Goal: Task Accomplishment & Management: Complete application form

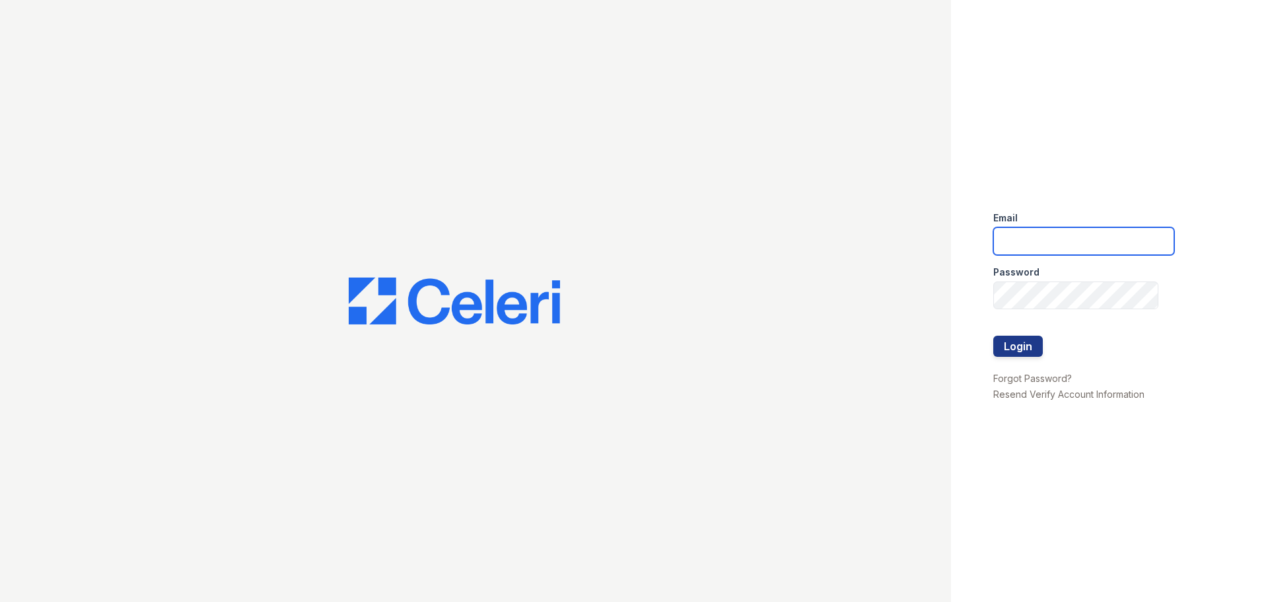
click at [1058, 242] on input "email" at bounding box center [1083, 241] width 181 height 28
type input "fairways@greystar.com"
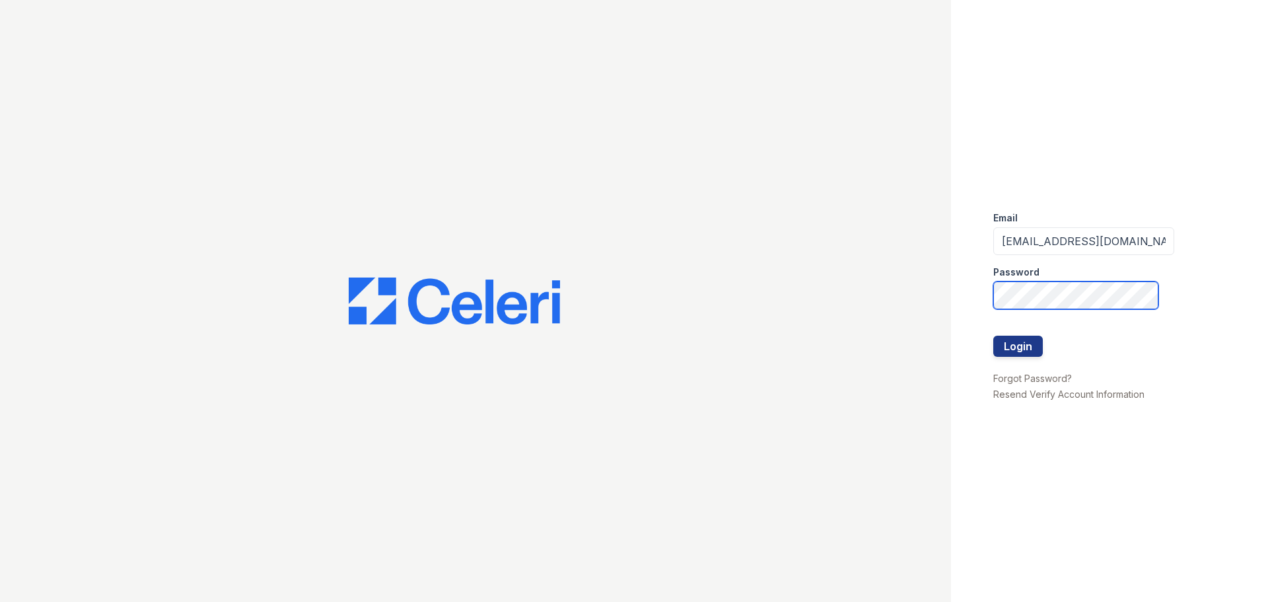
click at [993, 335] on button "Login" at bounding box center [1018, 345] width 50 height 21
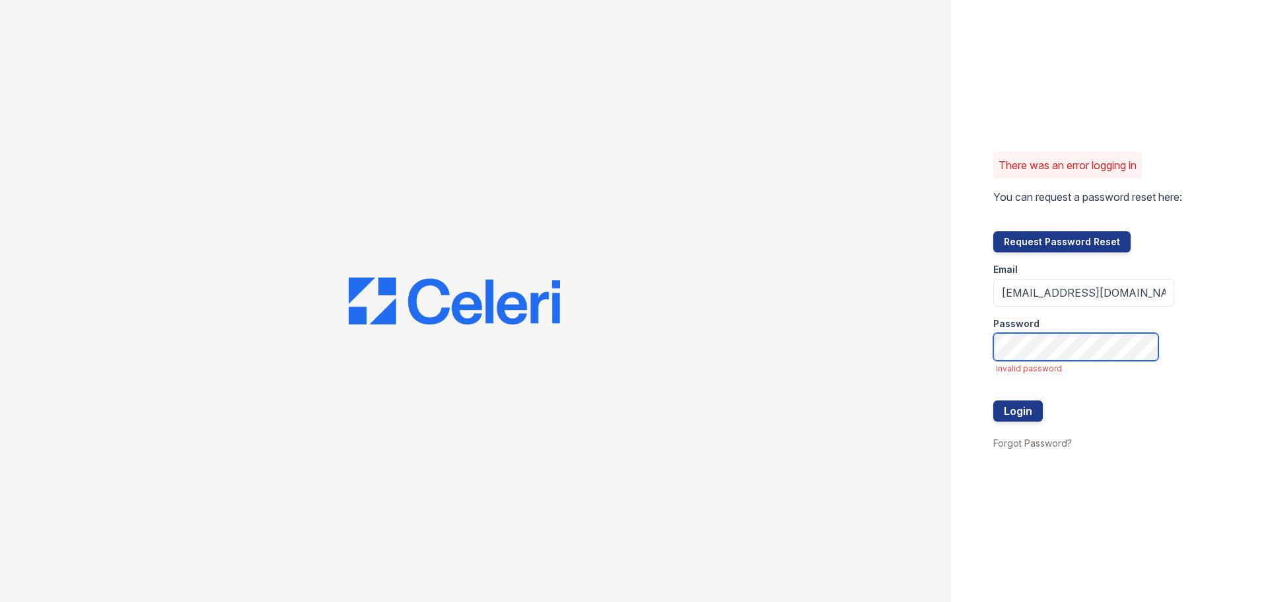
click at [993, 400] on button "Login" at bounding box center [1018, 410] width 50 height 21
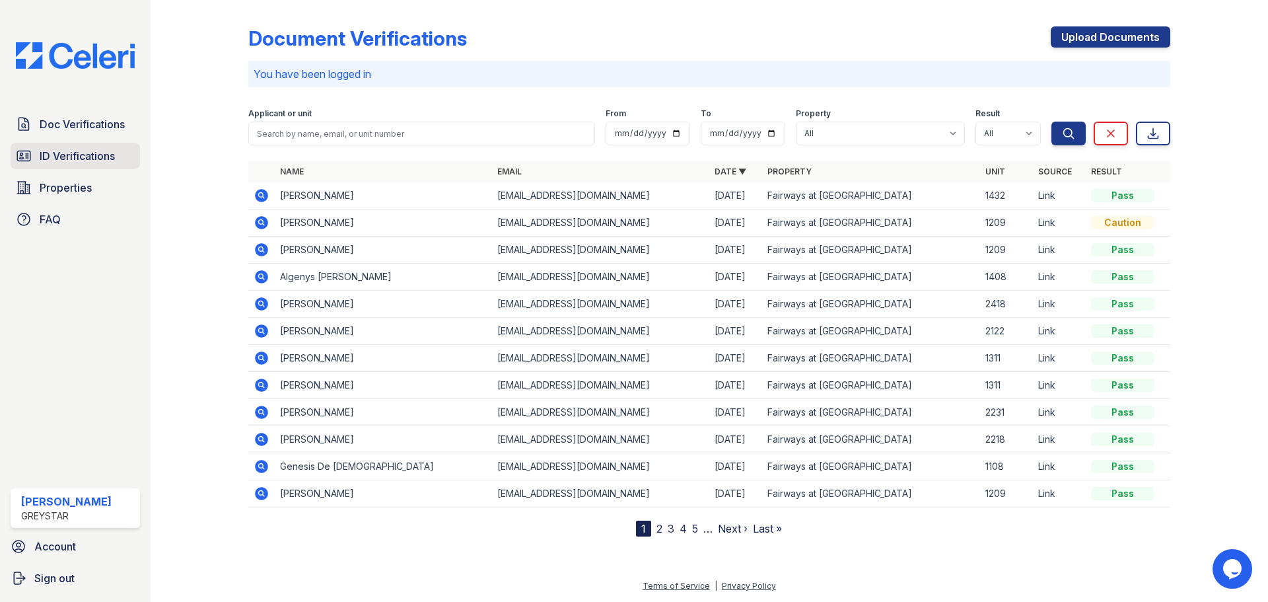
click at [108, 162] on span "ID Verifications" at bounding box center [77, 156] width 75 height 16
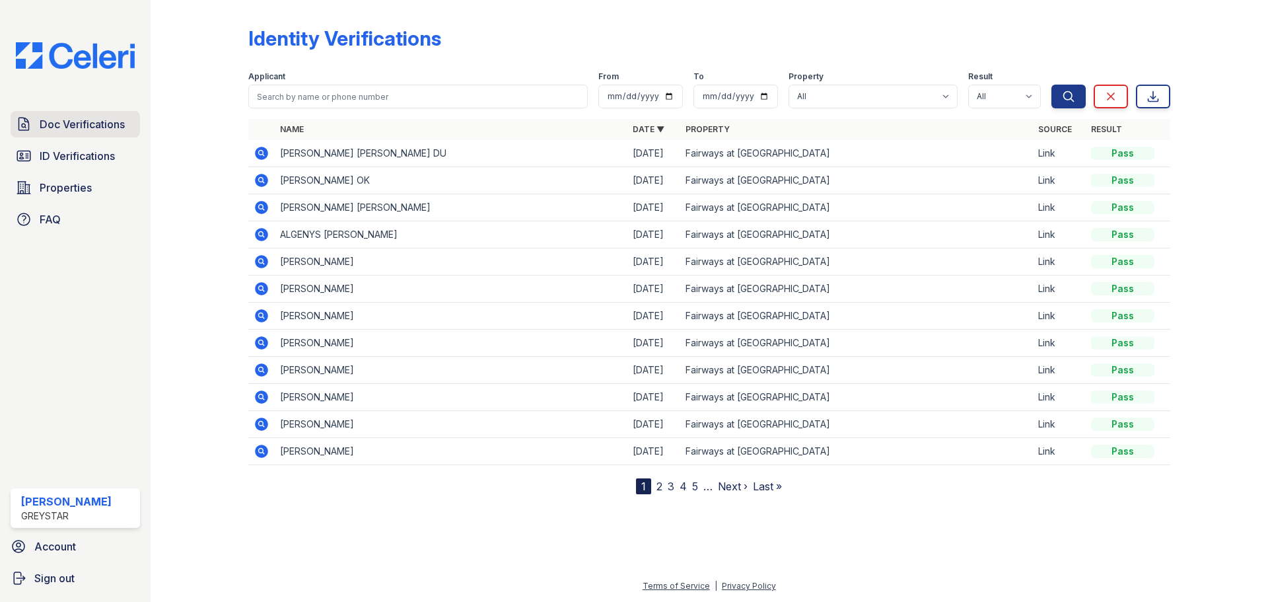
click at [90, 122] on span "Doc Verifications" at bounding box center [82, 124] width 85 height 16
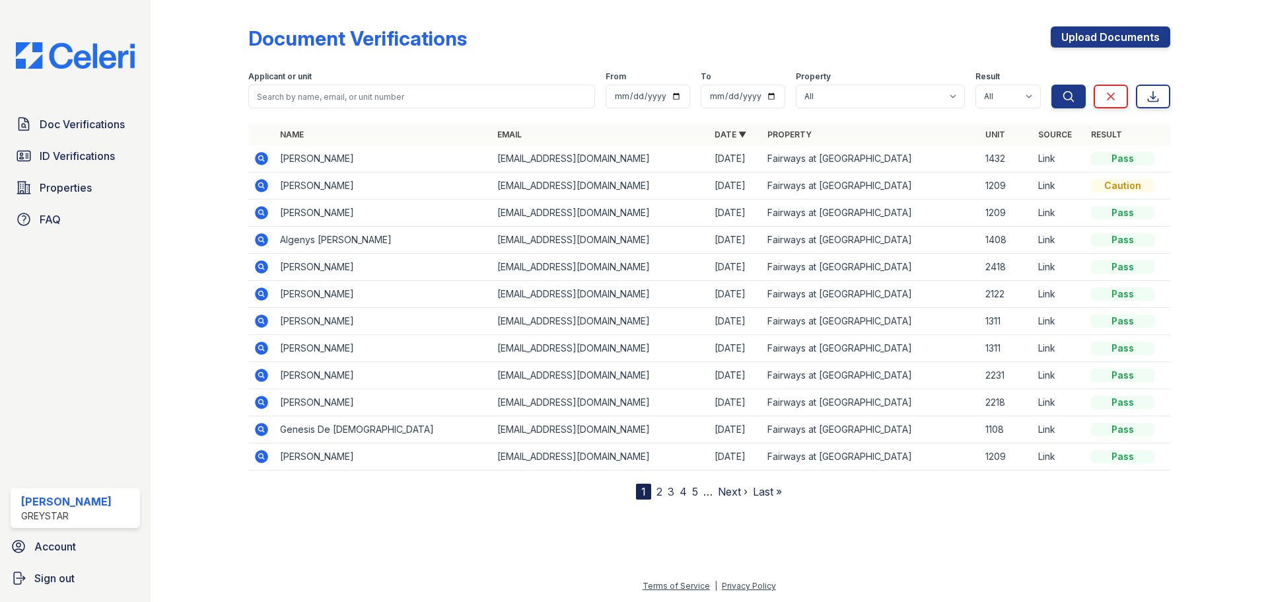
click at [267, 291] on icon at bounding box center [262, 294] width 16 height 16
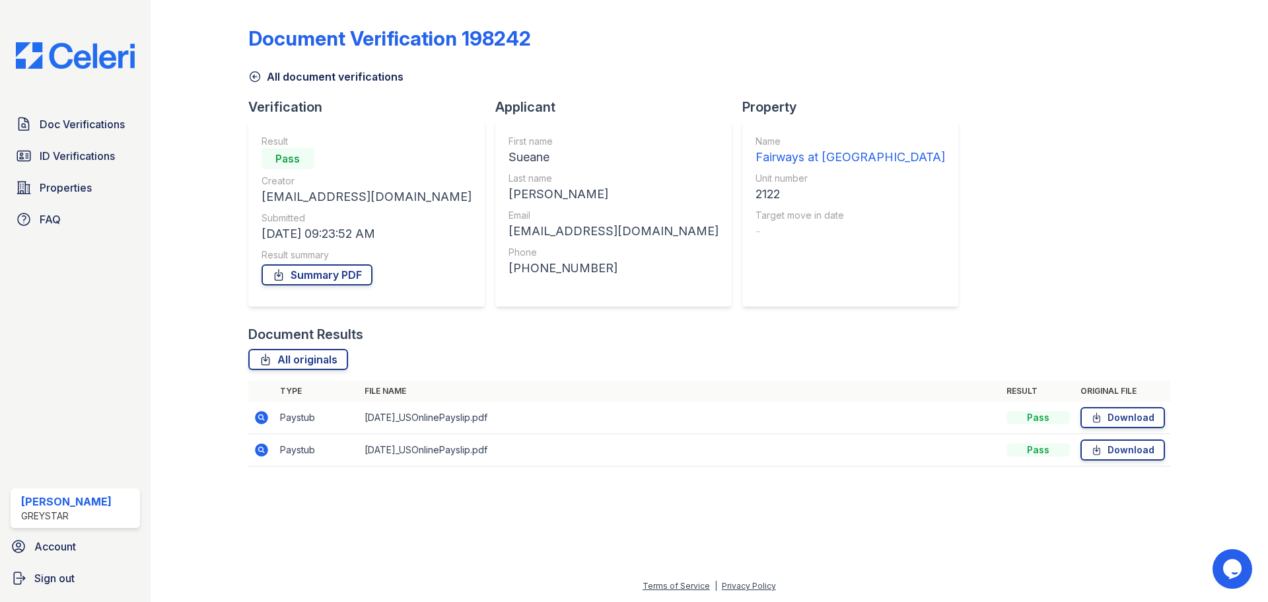
click at [261, 74] on link "All document verifications" at bounding box center [325, 77] width 155 height 16
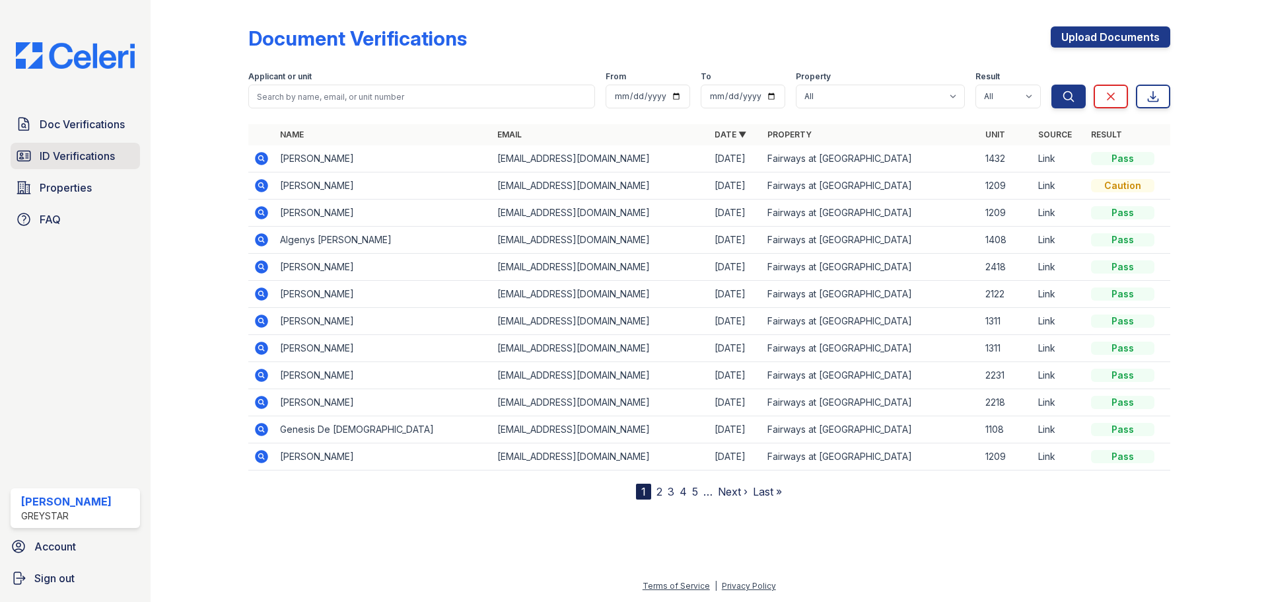
click at [99, 153] on span "ID Verifications" at bounding box center [77, 156] width 75 height 16
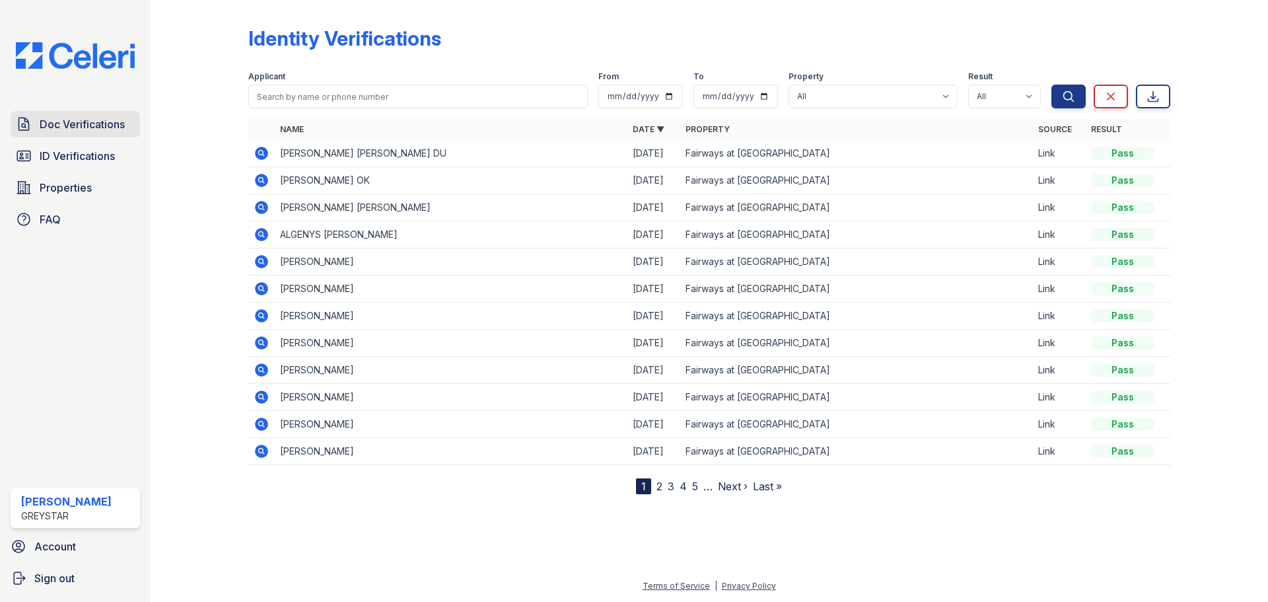
click at [97, 133] on link "Doc Verifications" at bounding box center [75, 124] width 129 height 26
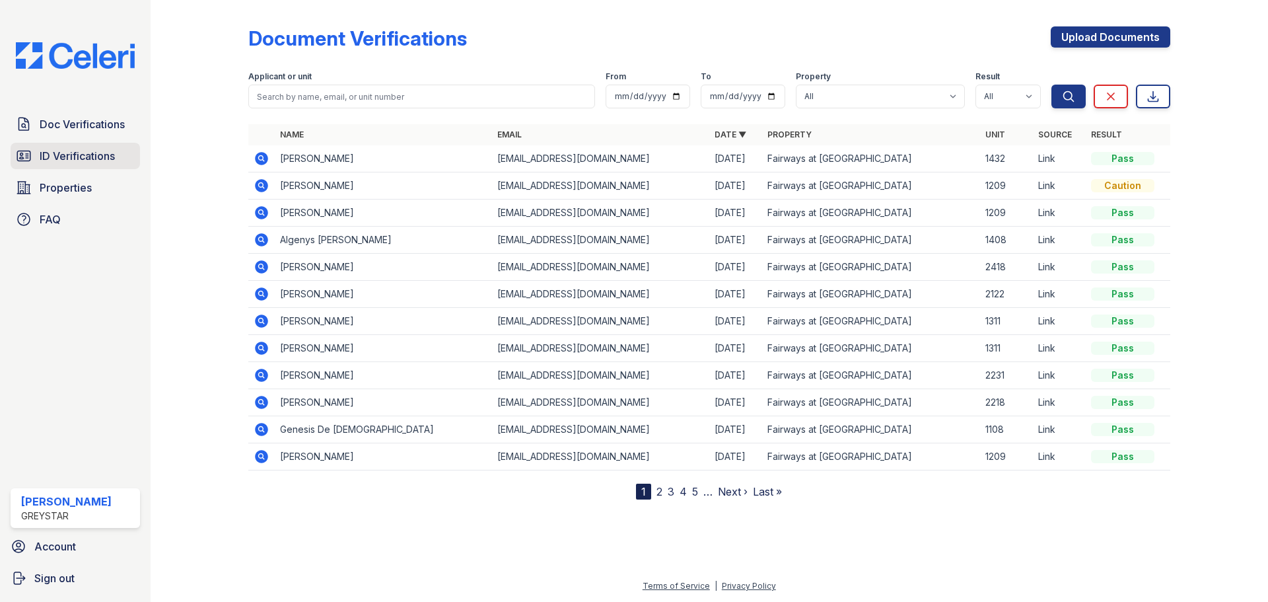
click at [95, 153] on span "ID Verifications" at bounding box center [77, 156] width 75 height 16
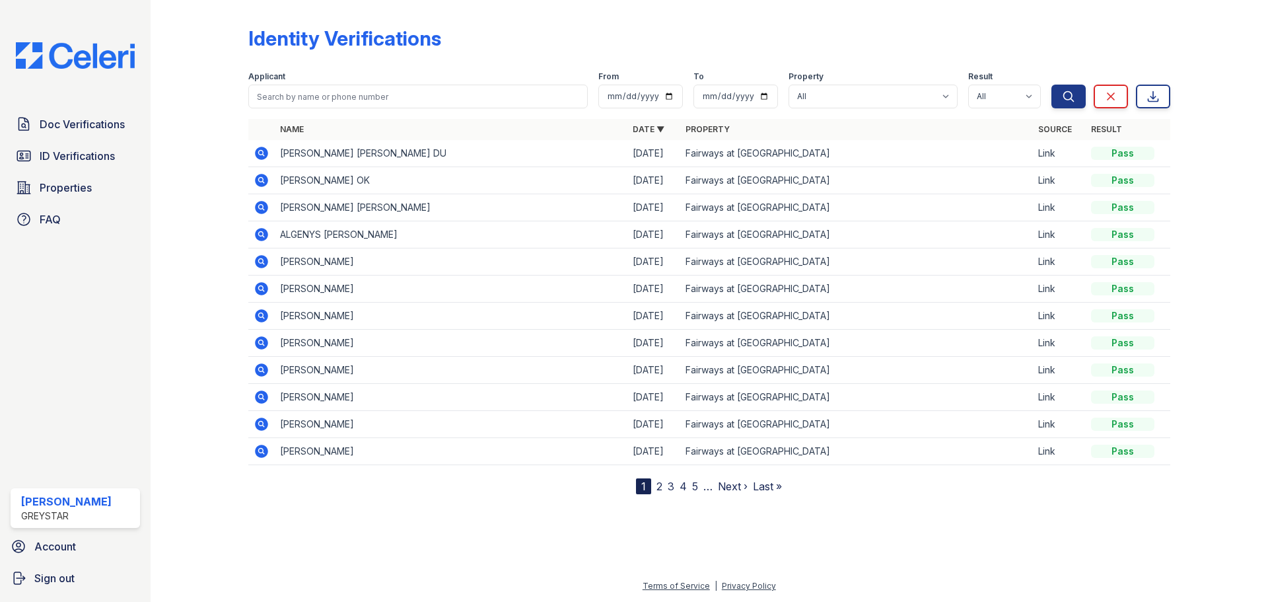
click at [264, 316] on icon at bounding box center [261, 315] width 13 height 13
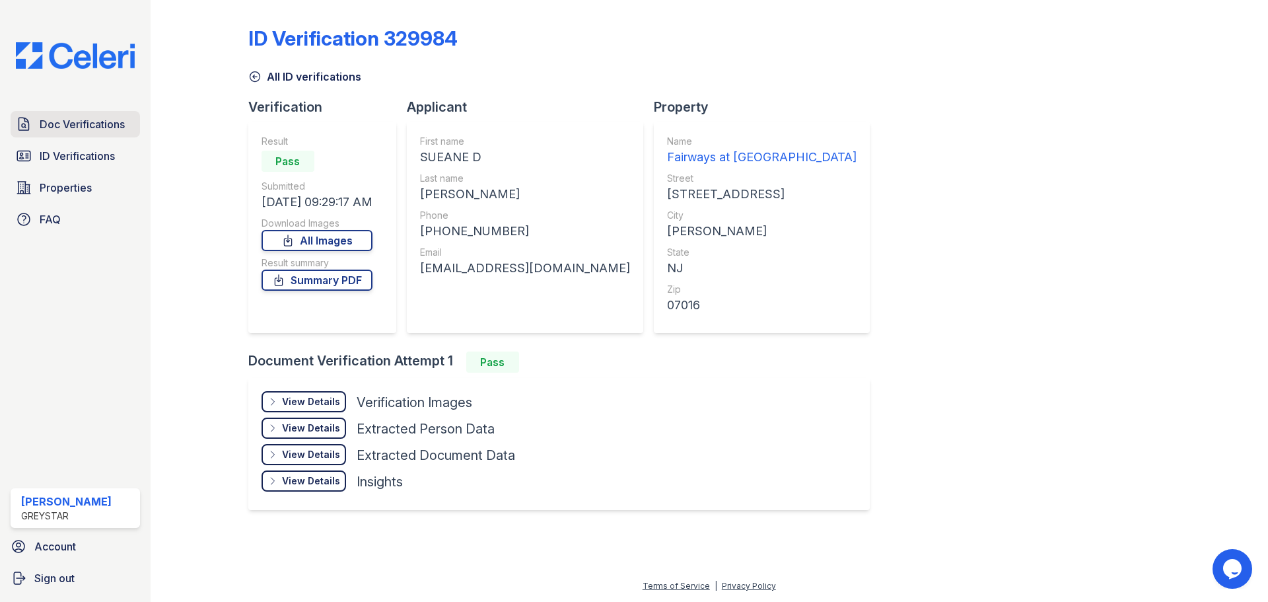
click at [106, 124] on span "Doc Verifications" at bounding box center [82, 124] width 85 height 16
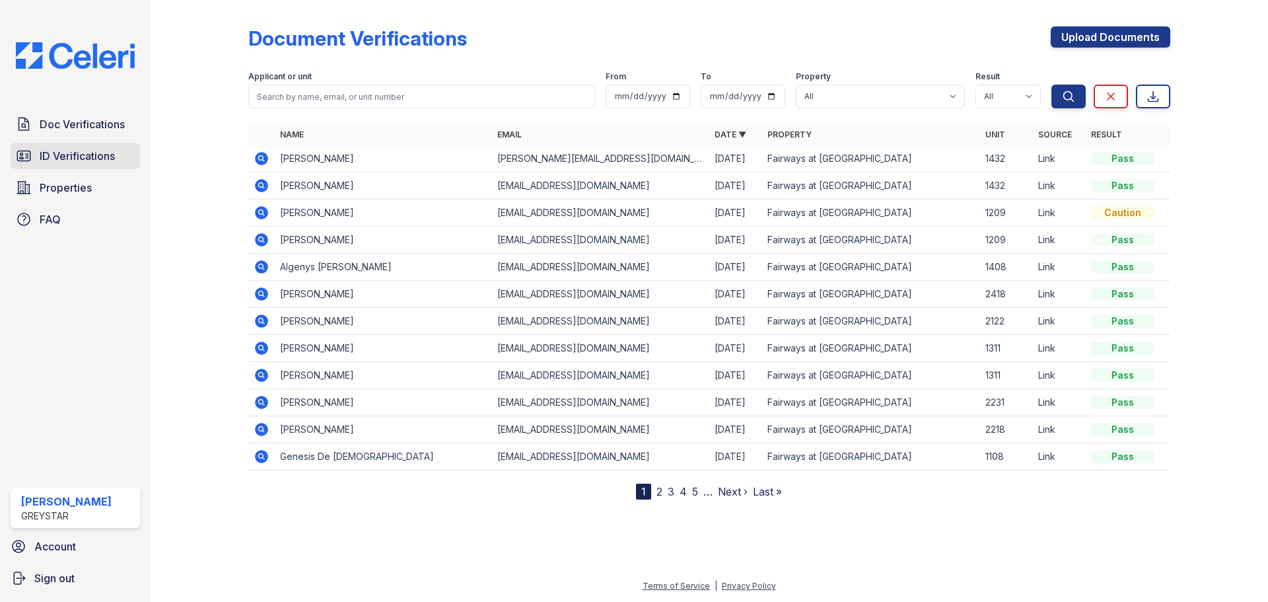
click at [109, 159] on span "ID Verifications" at bounding box center [77, 156] width 75 height 16
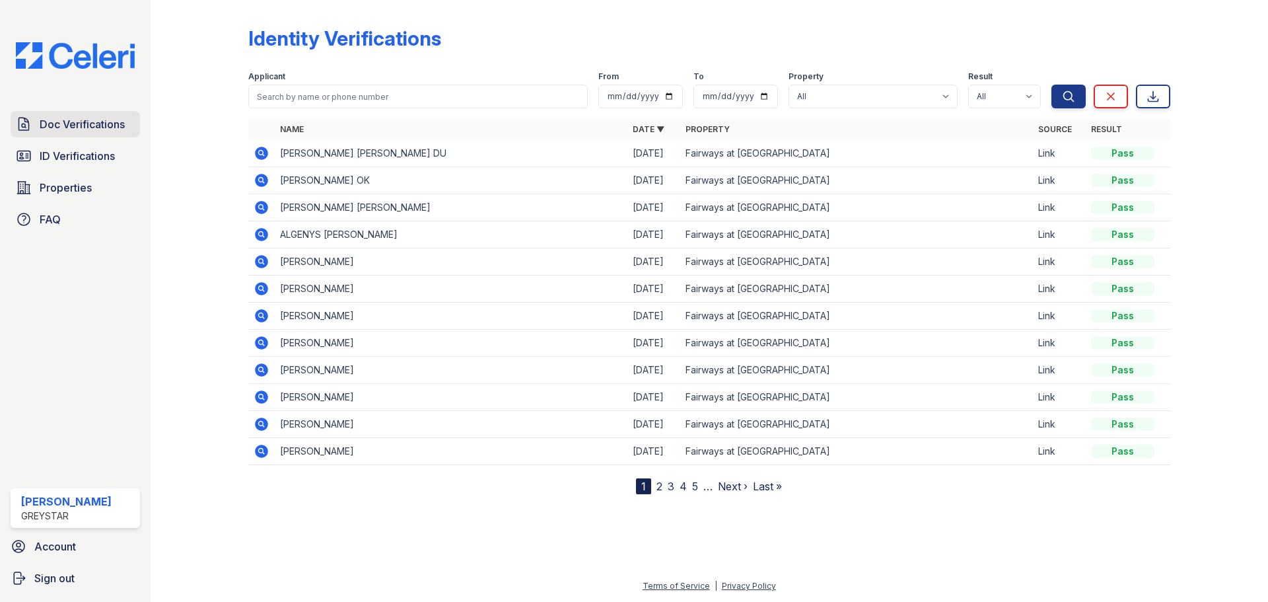
click at [109, 121] on span "Doc Verifications" at bounding box center [82, 124] width 85 height 16
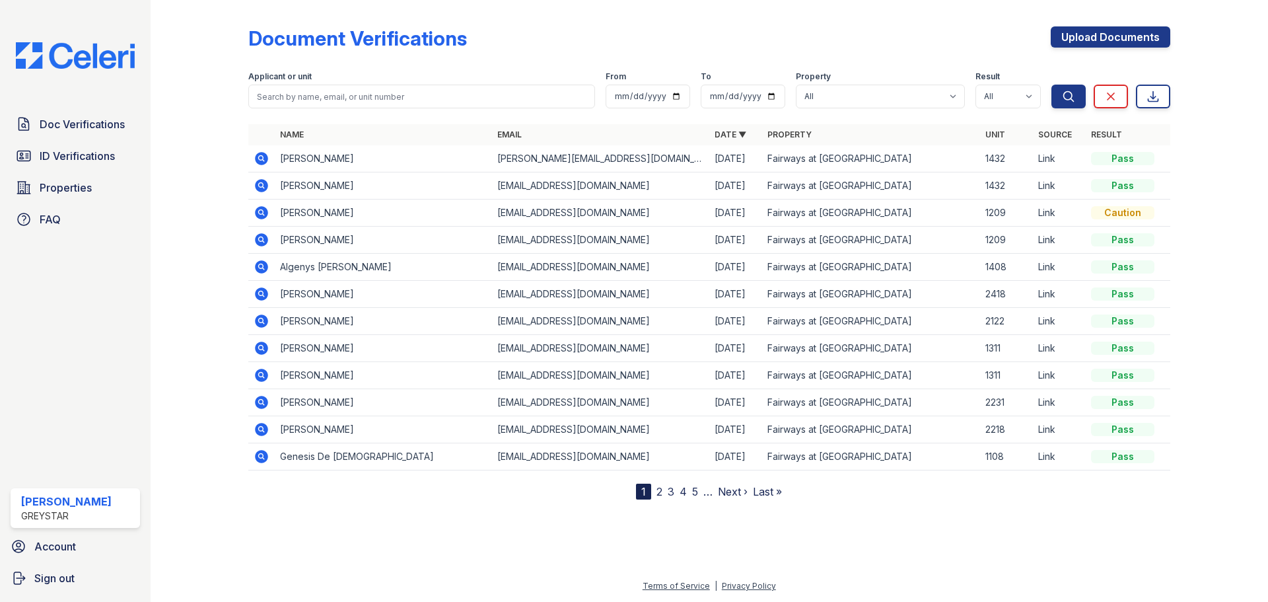
click at [263, 318] on icon at bounding box center [261, 320] width 13 height 13
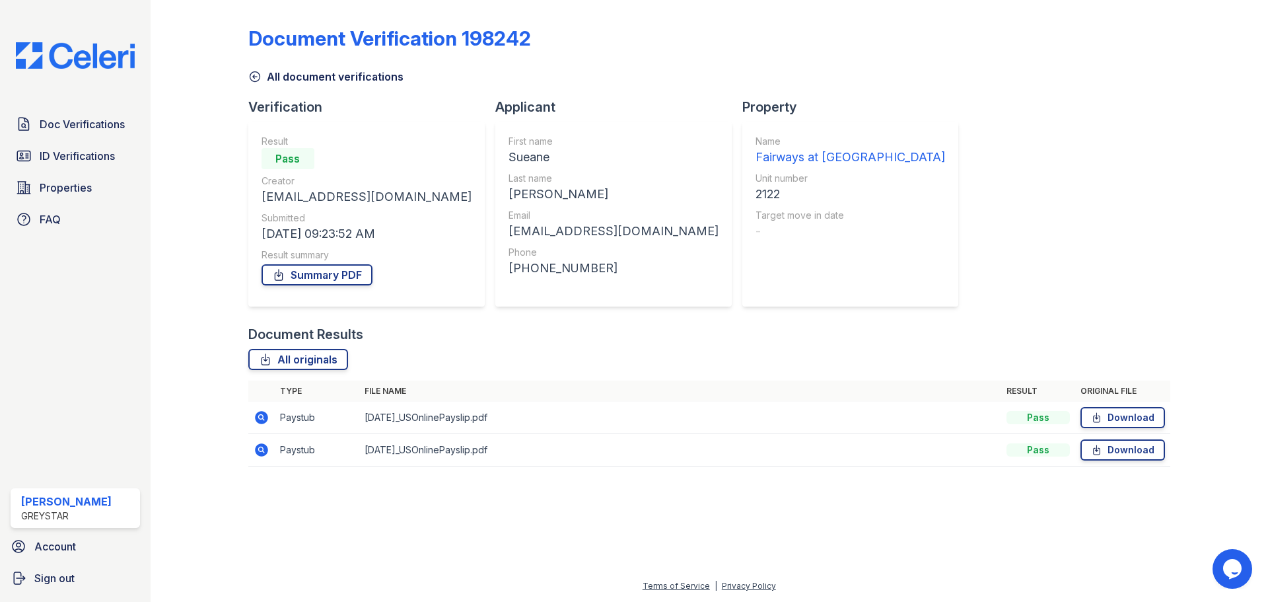
drag, startPoint x: 835, startPoint y: 432, endPoint x: 1027, endPoint y: 420, distance: 192.5
click at [835, 432] on td "2025-09-25_USOnlinePayslip.pdf" at bounding box center [680, 417] width 642 height 32
click at [1108, 413] on link "Download" at bounding box center [1122, 417] width 85 height 21
click at [1121, 457] on link "Download" at bounding box center [1122, 449] width 85 height 21
click at [82, 162] on span "ID Verifications" at bounding box center [77, 156] width 75 height 16
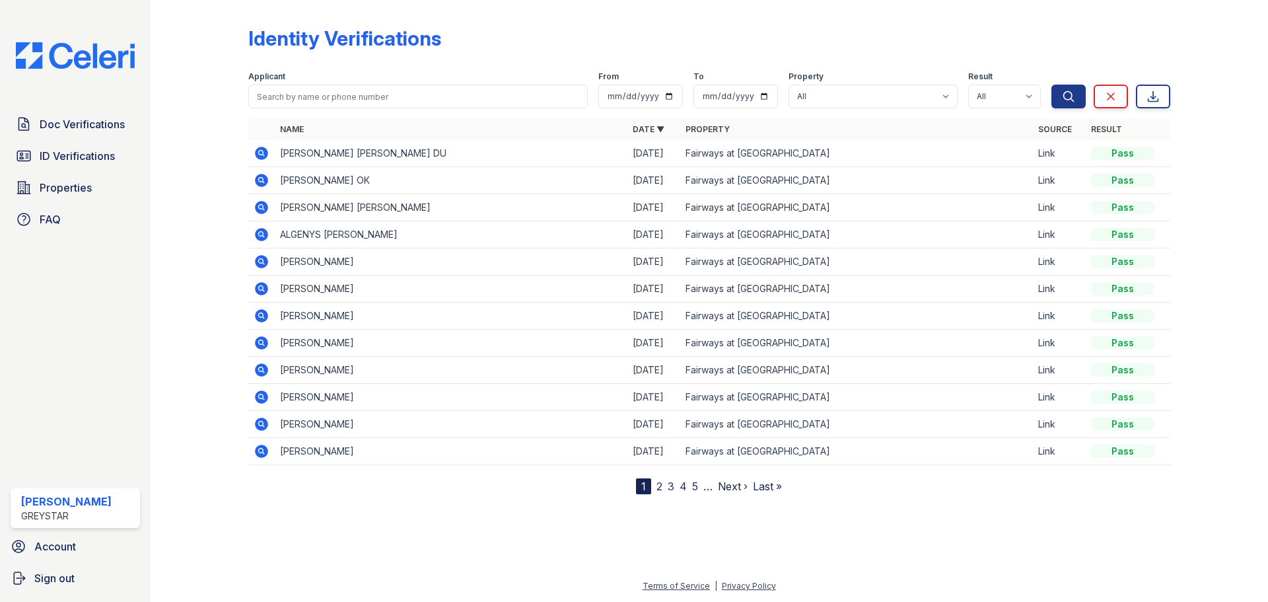
click at [268, 314] on icon at bounding box center [262, 316] width 16 height 16
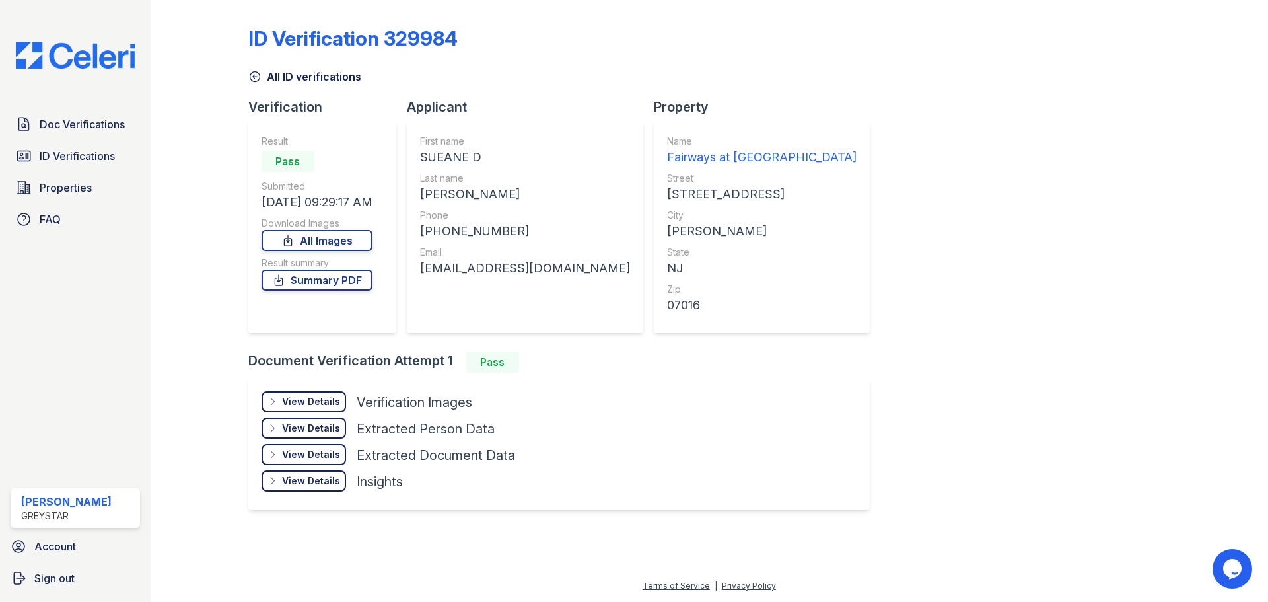
click at [310, 400] on div "View Details" at bounding box center [311, 401] width 58 height 13
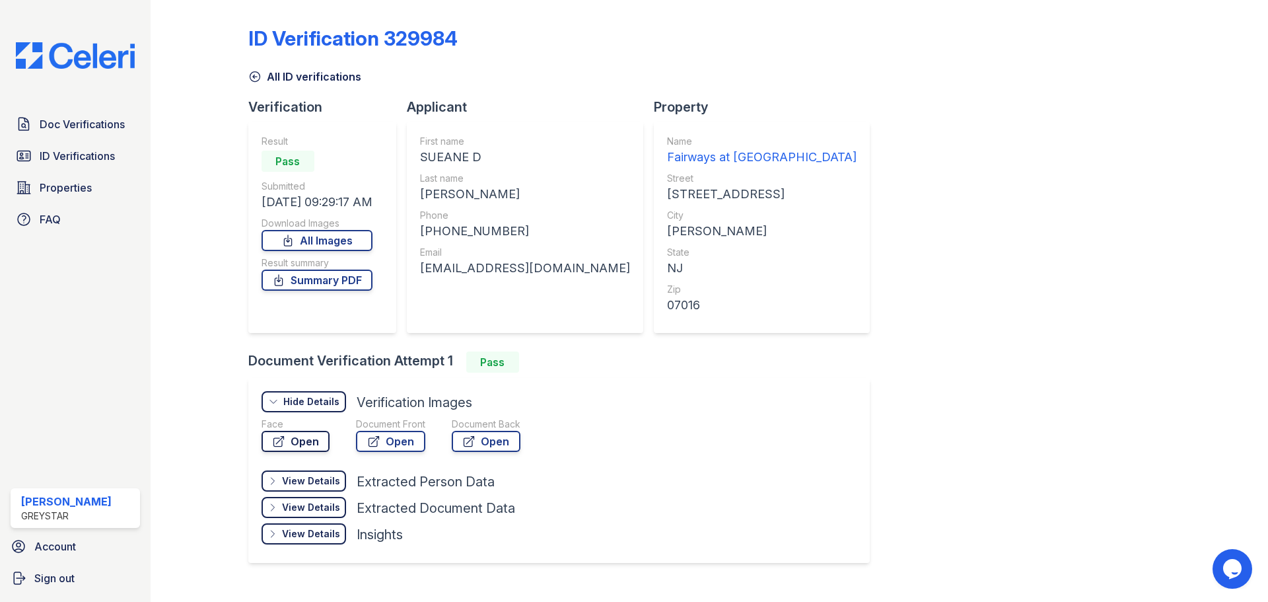
click at [306, 435] on link "Open" at bounding box center [295, 440] width 68 height 21
click at [372, 449] on link "Open" at bounding box center [390, 440] width 69 height 21
click at [491, 440] on link "Open" at bounding box center [486, 440] width 69 height 21
click at [397, 437] on link "Open" at bounding box center [390, 440] width 69 height 21
click at [90, 131] on span "Doc Verifications" at bounding box center [82, 124] width 85 height 16
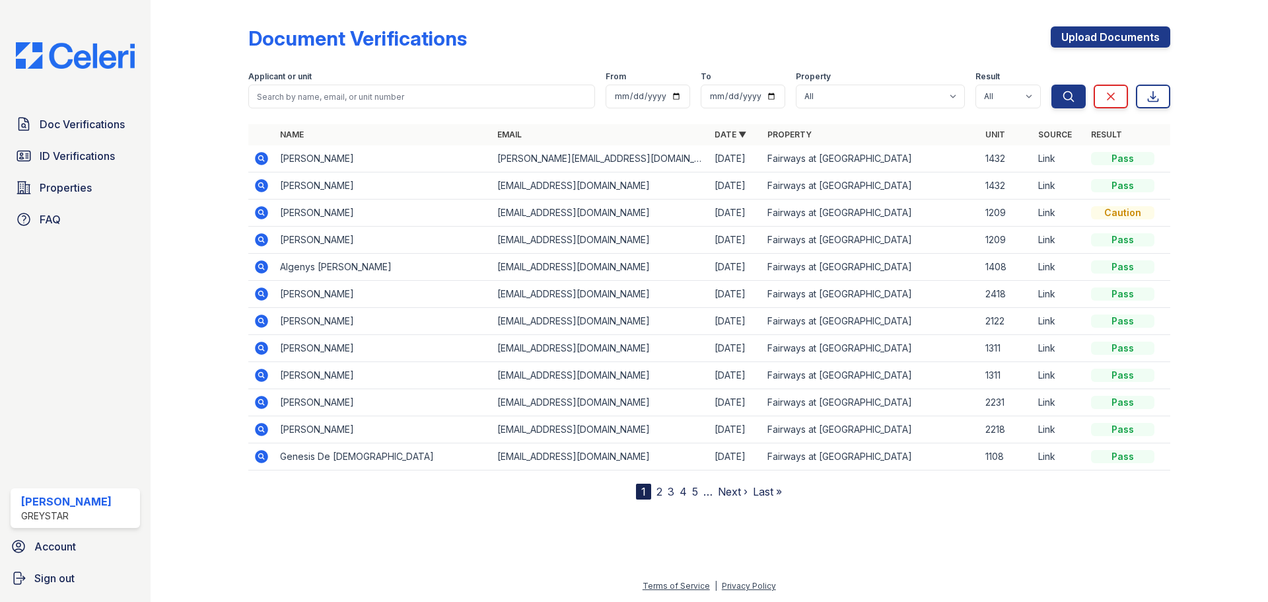
click at [288, 186] on td "[PERSON_NAME]" at bounding box center [383, 185] width 217 height 27
click at [263, 183] on icon at bounding box center [261, 185] width 13 height 13
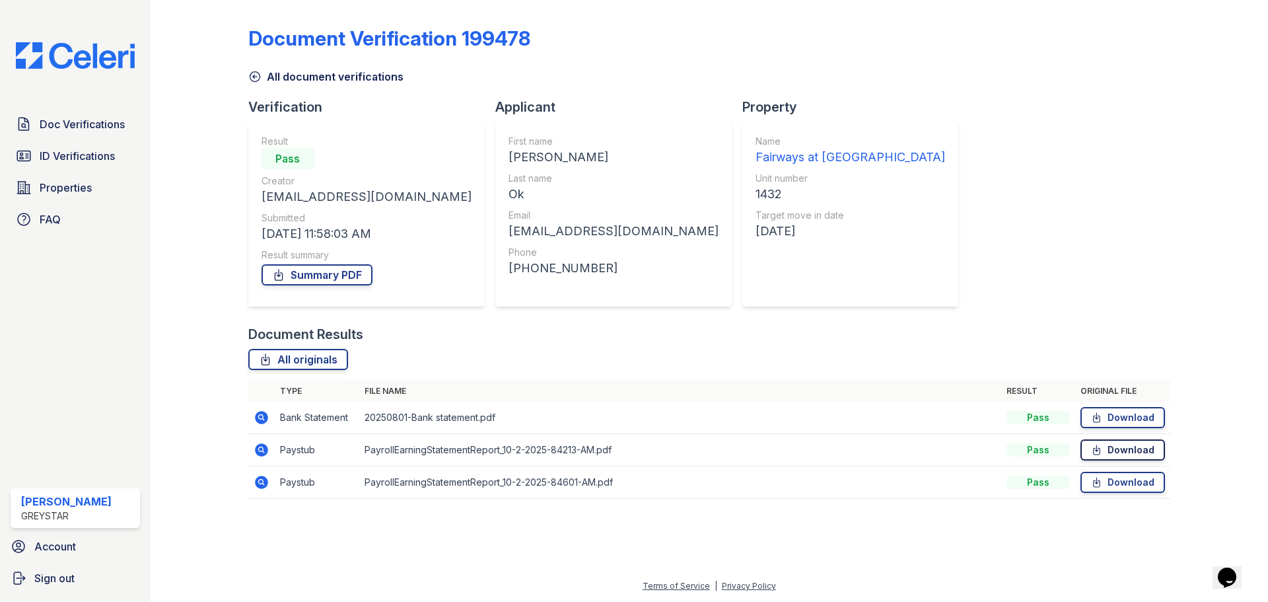
click at [1126, 457] on link "Download" at bounding box center [1122, 449] width 85 height 21
click at [1120, 485] on link "Download" at bounding box center [1122, 481] width 85 height 21
click at [1205, 224] on div at bounding box center [1208, 258] width 77 height 506
click at [1117, 424] on link "Download" at bounding box center [1122, 417] width 85 height 21
click at [254, 75] on icon at bounding box center [255, 77] width 10 height 10
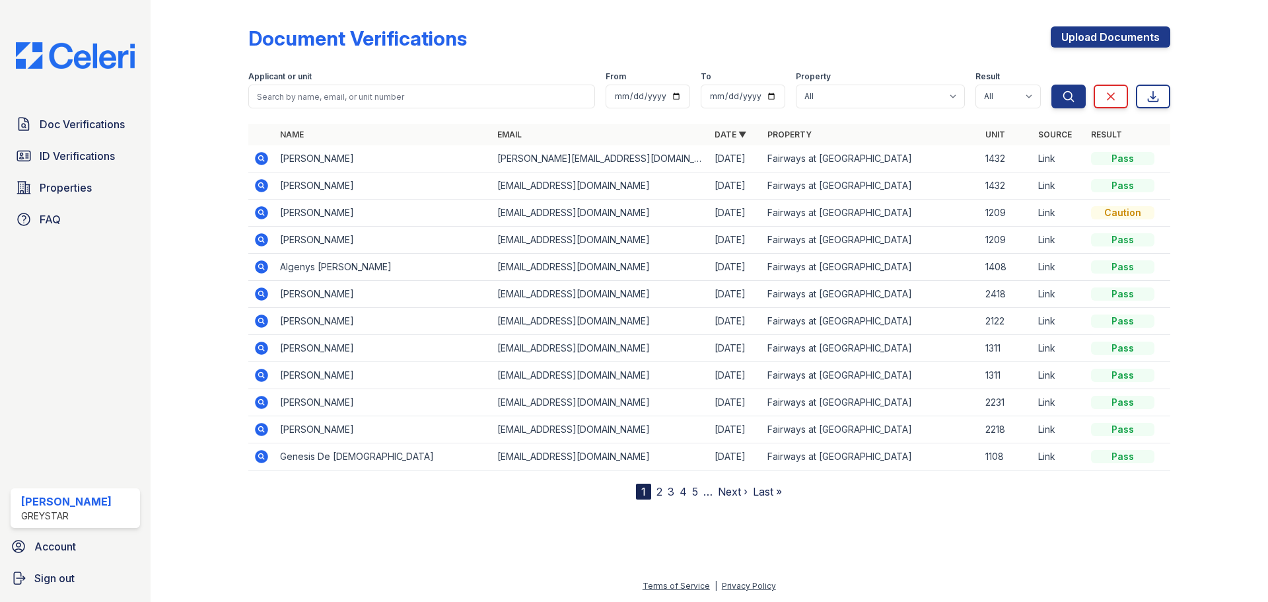
click at [324, 157] on td "[PERSON_NAME]" at bounding box center [383, 158] width 217 height 27
click at [266, 161] on icon at bounding box center [261, 158] width 13 height 13
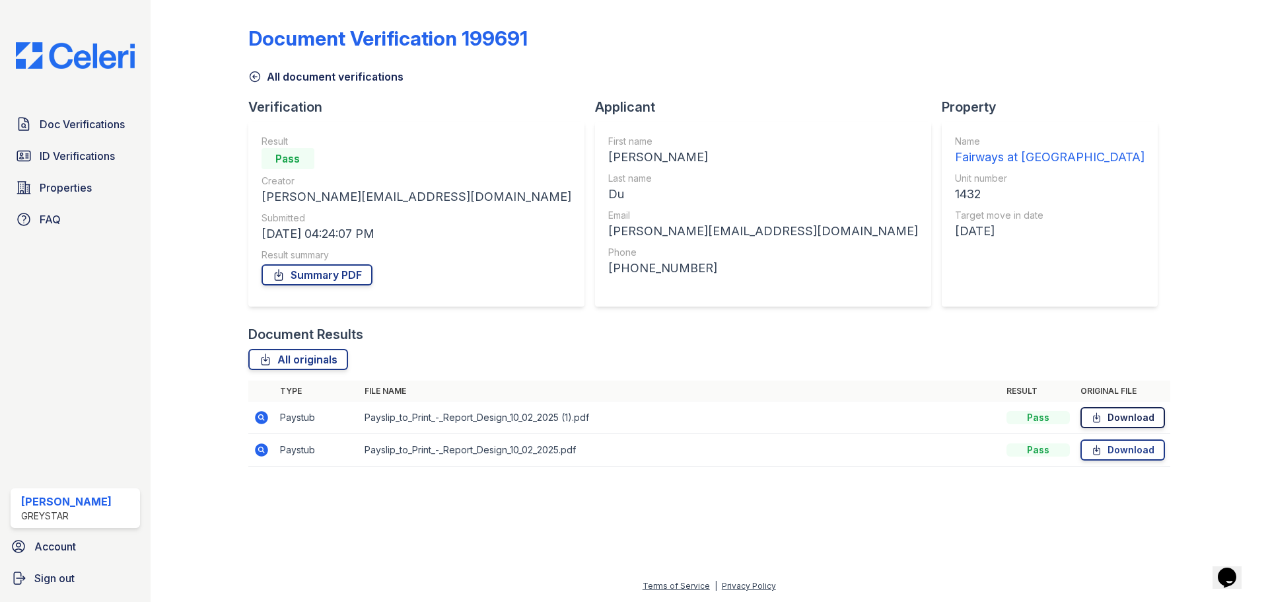
click at [1129, 413] on link "Download" at bounding box center [1122, 417] width 85 height 21
click at [1107, 450] on link "Download" at bounding box center [1122, 449] width 85 height 21
click at [73, 151] on span "ID Verifications" at bounding box center [77, 156] width 75 height 16
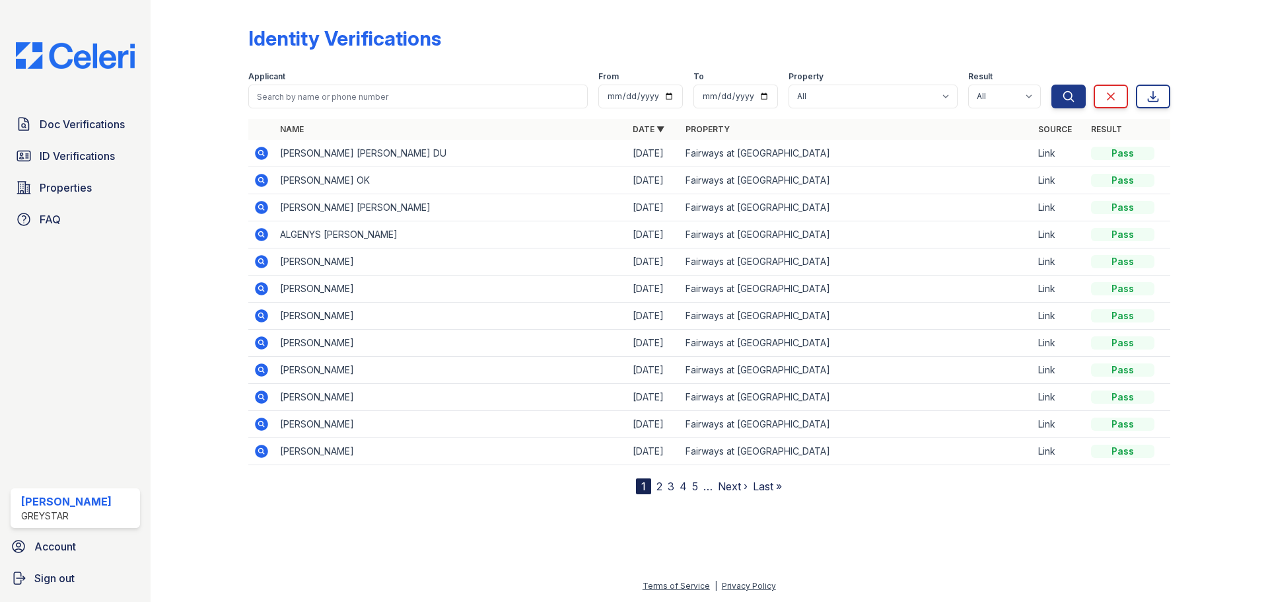
click at [83, 127] on span "Doc Verifications" at bounding box center [82, 124] width 85 height 16
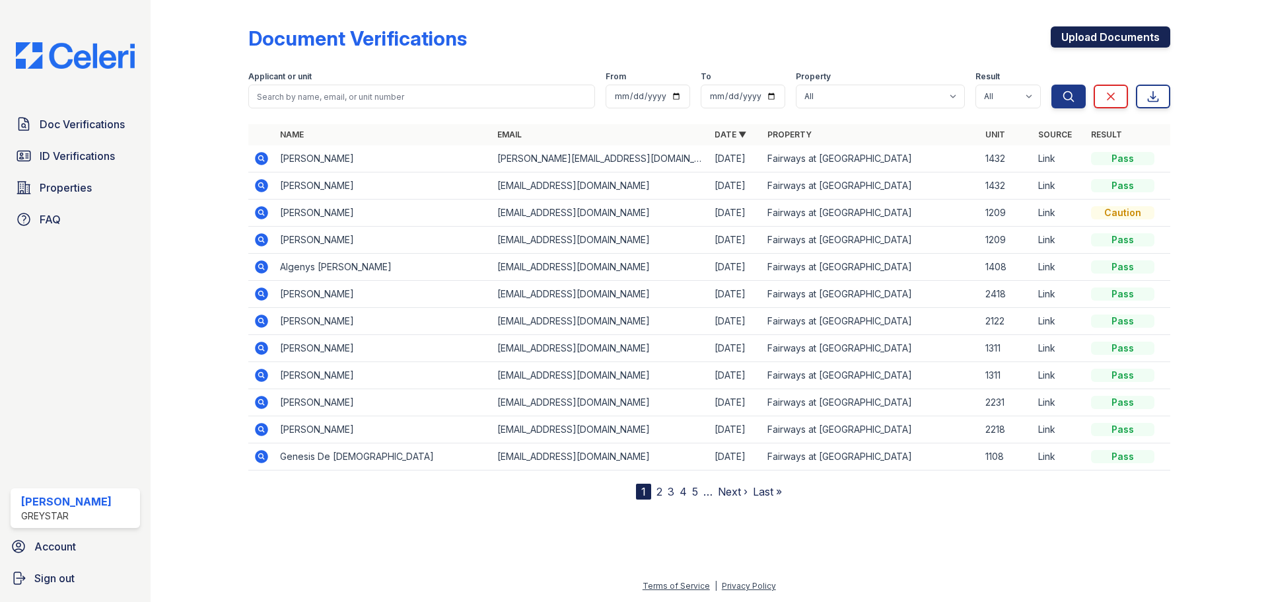
click at [1130, 38] on link "Upload Documents" at bounding box center [1110, 36] width 120 height 21
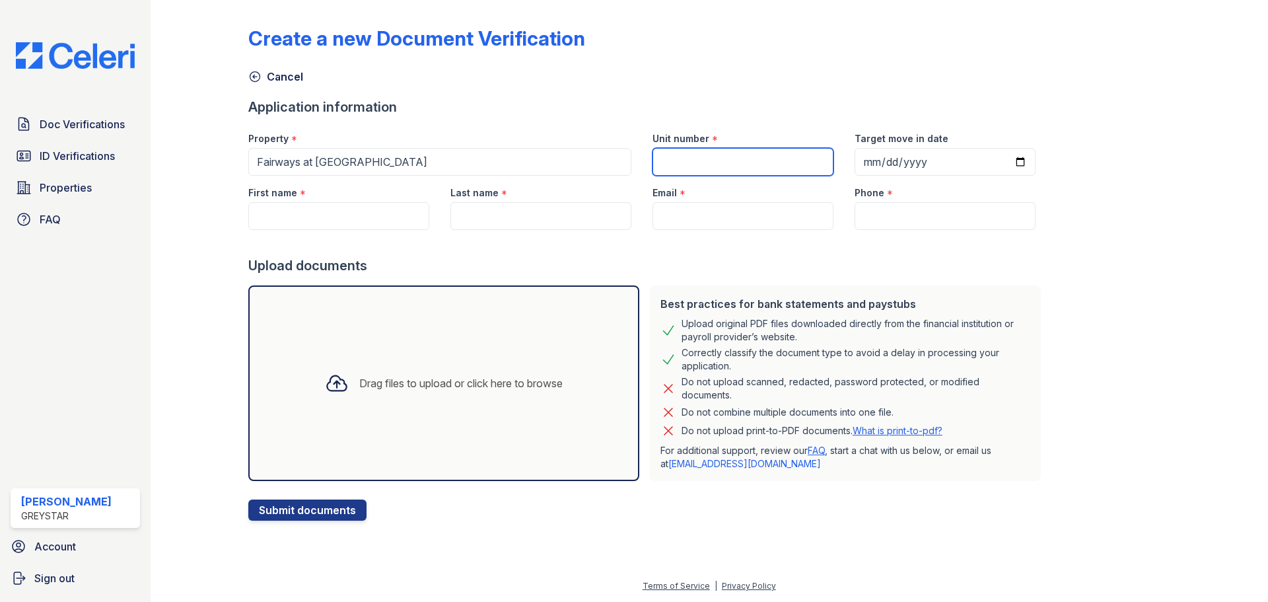
click at [770, 159] on input "Unit number" at bounding box center [742, 162] width 181 height 28
type input "2122"
click at [369, 209] on input "First name" at bounding box center [338, 216] width 181 height 28
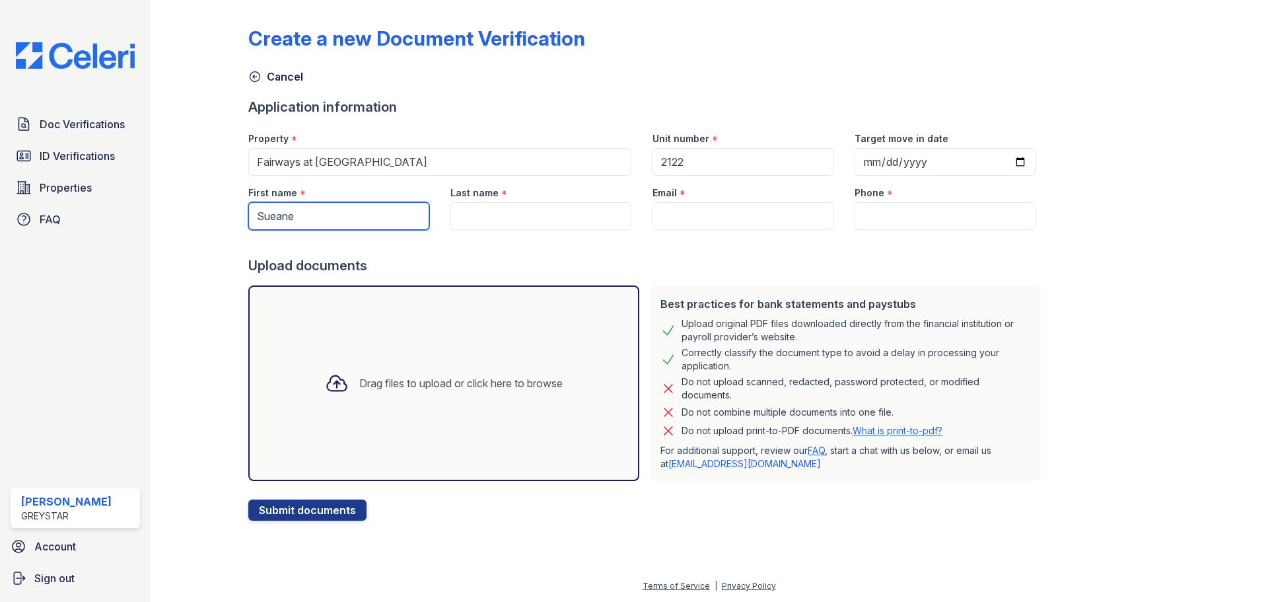
type input "Sueane"
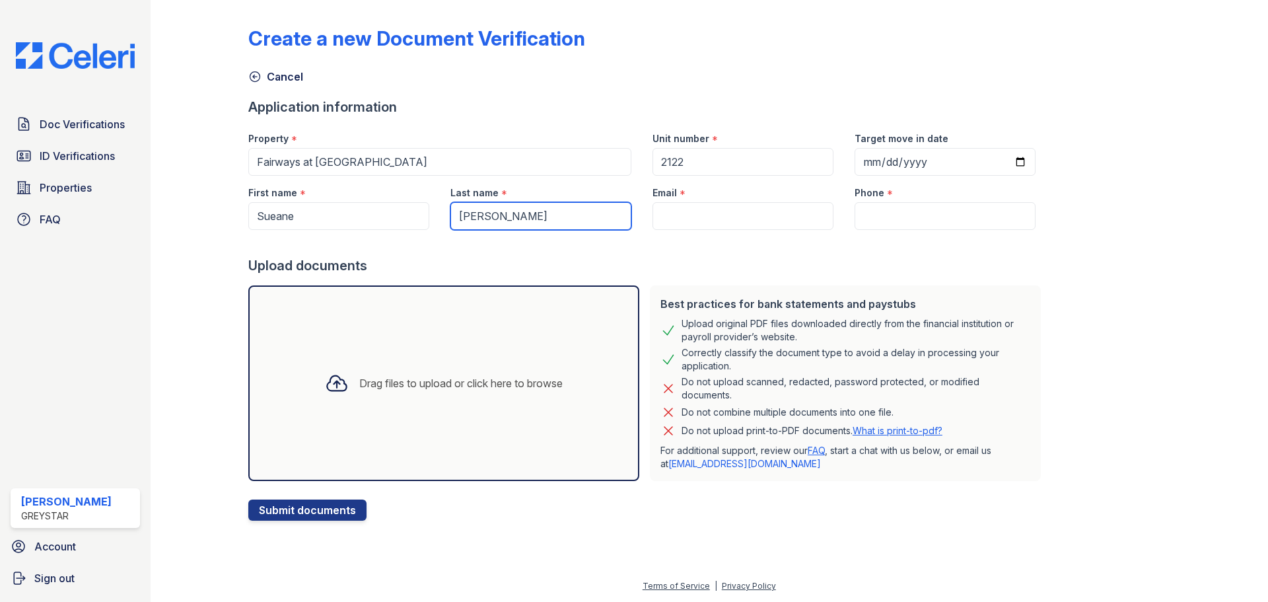
type input "Higgins"
click at [745, 217] on input "Email" at bounding box center [742, 216] width 181 height 28
paste input "[EMAIL_ADDRESS][DOMAIN_NAME]"
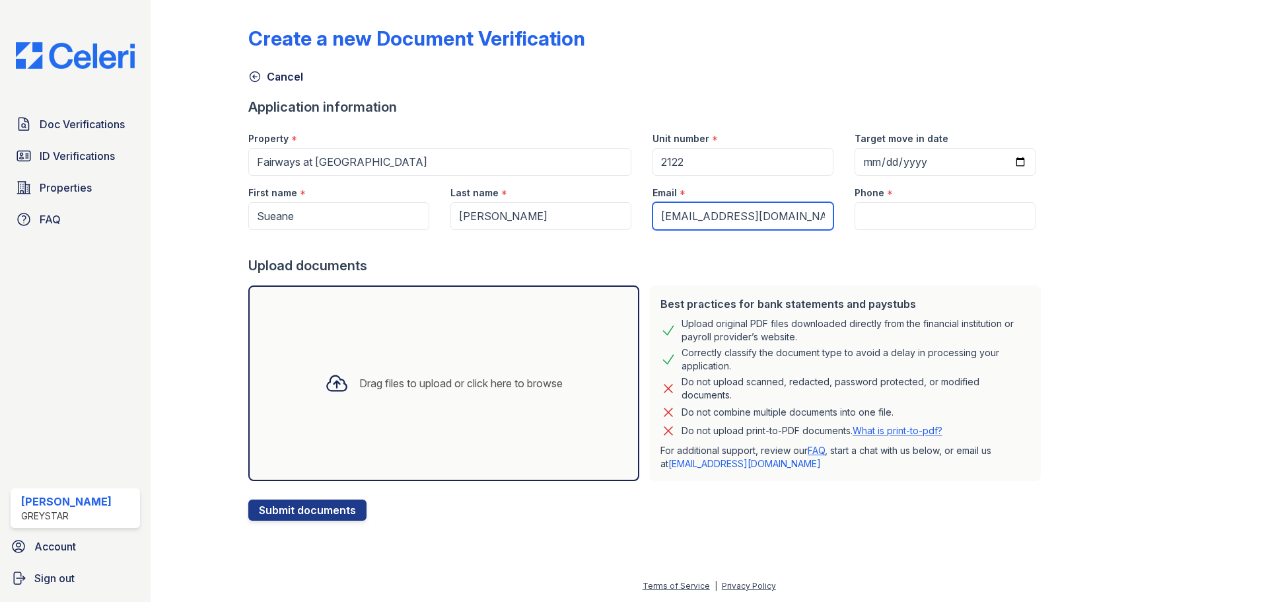
type input "[EMAIL_ADDRESS][DOMAIN_NAME]"
click at [888, 224] on input "Phone" at bounding box center [944, 216] width 181 height 28
paste input "862-224-2520"
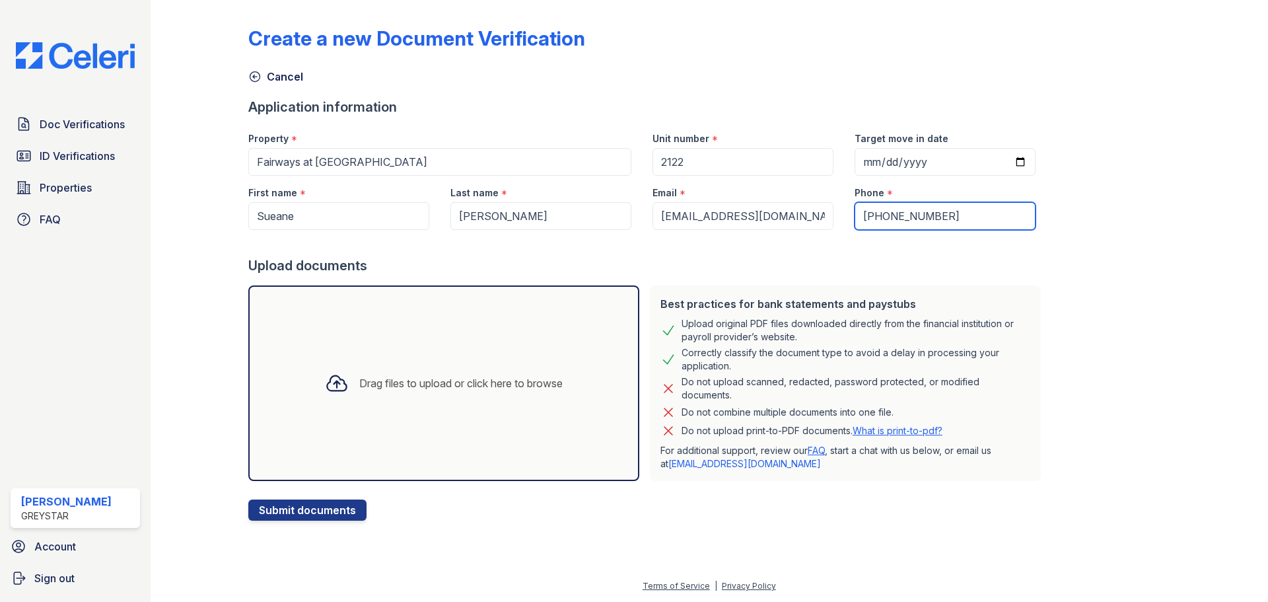
type input "862-224-2520"
click at [1058, 236] on div "Create a new Document Verification Cancel Application information Property * Fa…" at bounding box center [709, 262] width 922 height 515
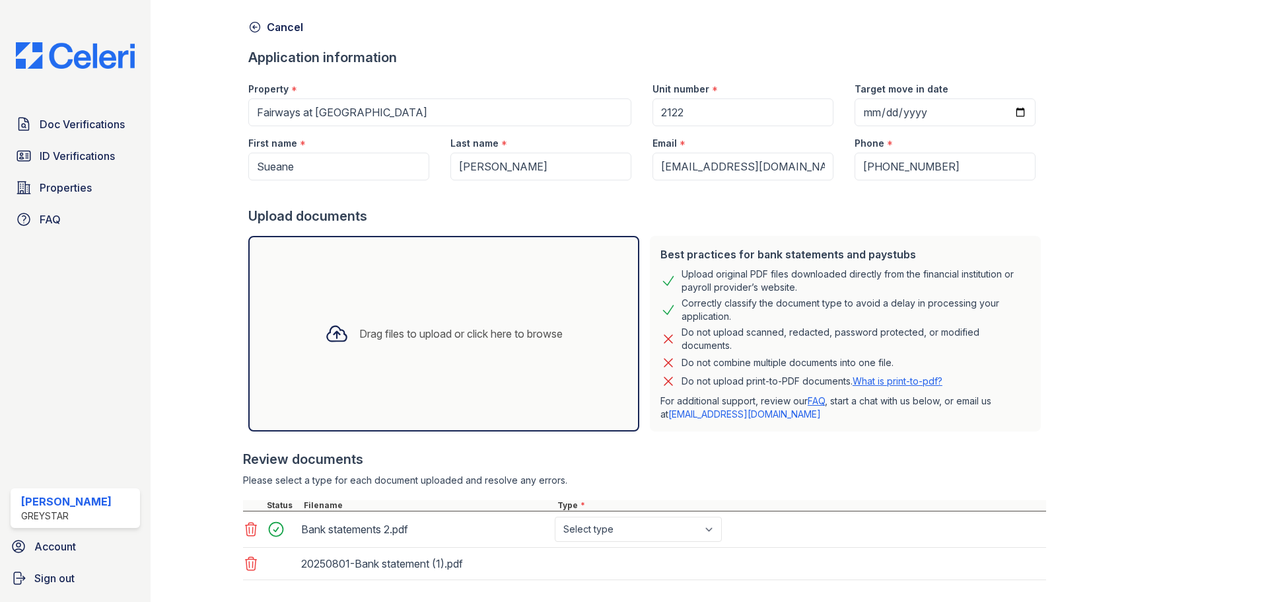
scroll to position [120, 0]
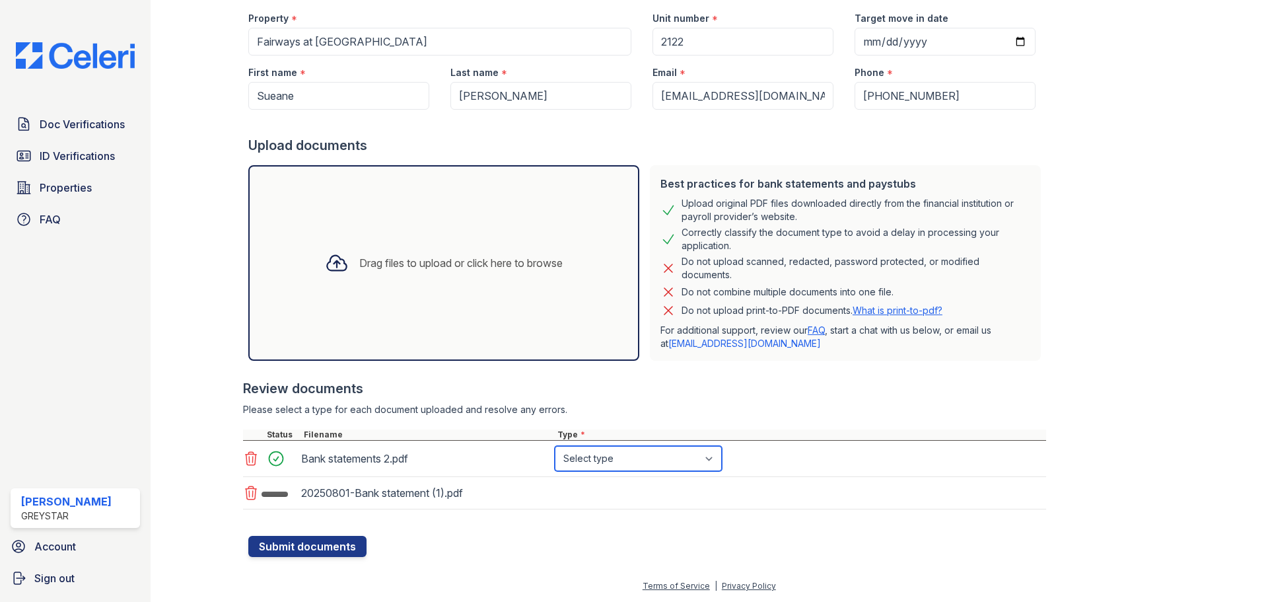
click at [652, 457] on select "Select type Paystub Bank Statement Offer Letter Tax Documents Benefit Award Let…" at bounding box center [638, 458] width 167 height 25
select select "bank_statement"
click at [555, 446] on select "Select type Paystub Bank Statement Offer Letter Tax Documents Benefit Award Let…" at bounding box center [638, 458] width 167 height 25
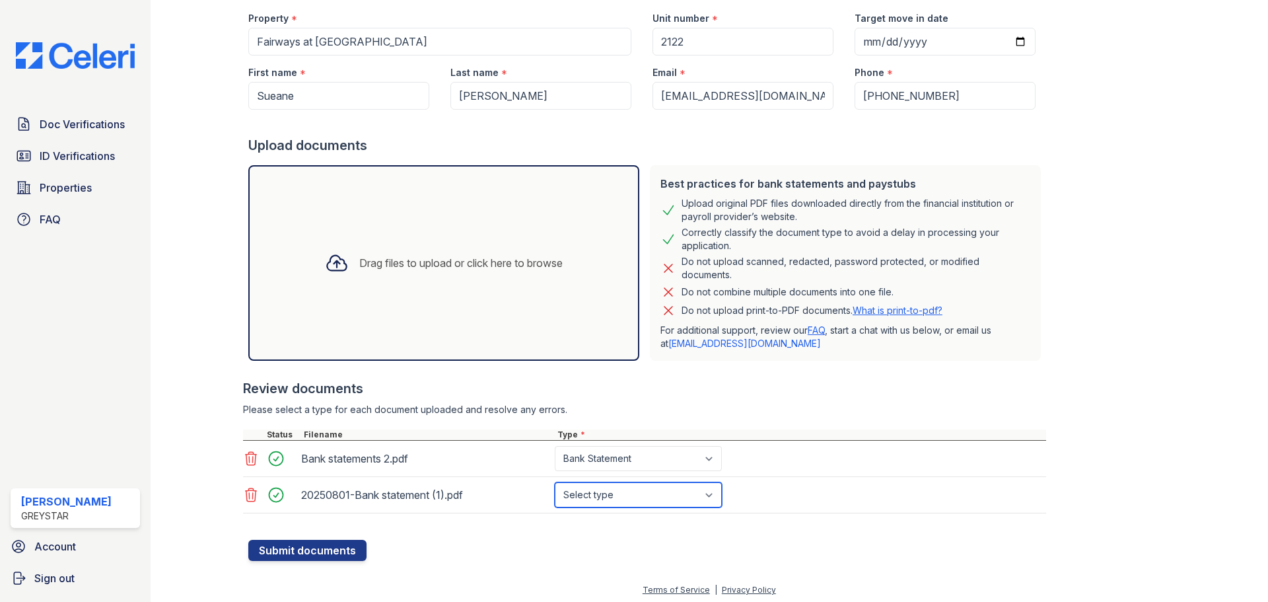
click at [629, 491] on select "Select type Paystub Bank Statement Offer Letter Tax Documents Benefit Award Let…" at bounding box center [638, 494] width 167 height 25
select select "bank_statement"
click at [555, 482] on select "Select type Paystub Bank Statement Offer Letter Tax Documents Benefit Award Let…" at bounding box center [638, 494] width 167 height 25
click at [476, 562] on div "Create a new Document Verification Cancel Application information Property * Fa…" at bounding box center [709, 231] width 1075 height 702
click at [316, 557] on button "Submit documents" at bounding box center [307, 549] width 118 height 21
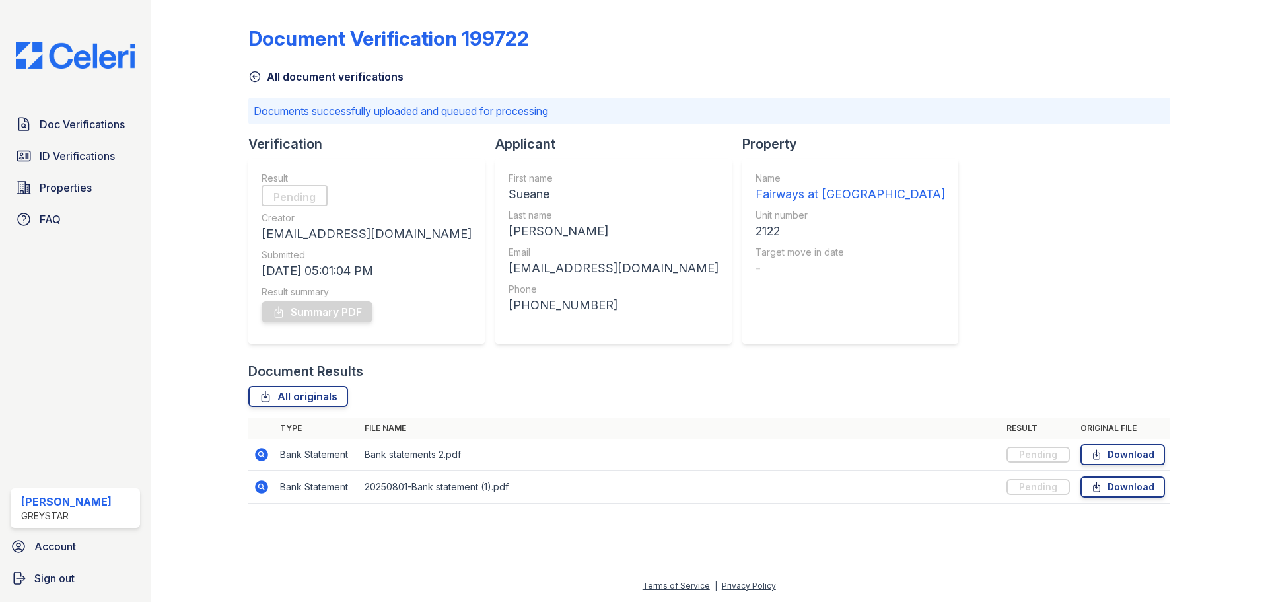
click at [255, 79] on icon at bounding box center [254, 76] width 13 height 13
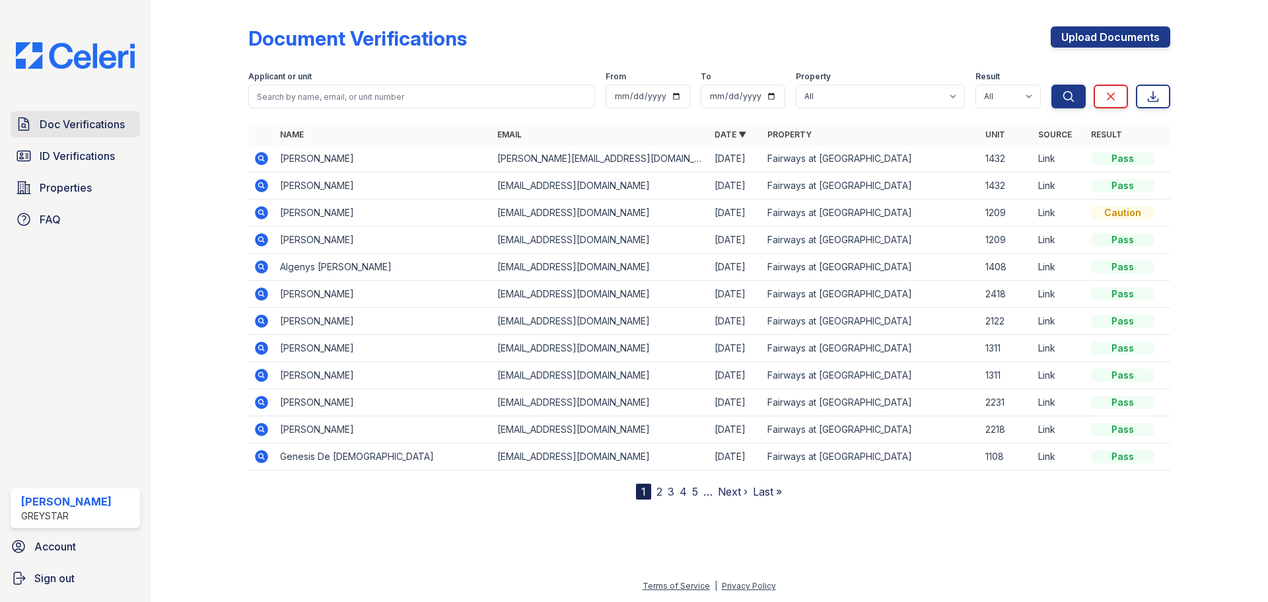
click at [52, 120] on span "Doc Verifications" at bounding box center [82, 124] width 85 height 16
